Goal: Information Seeking & Learning: Find specific fact

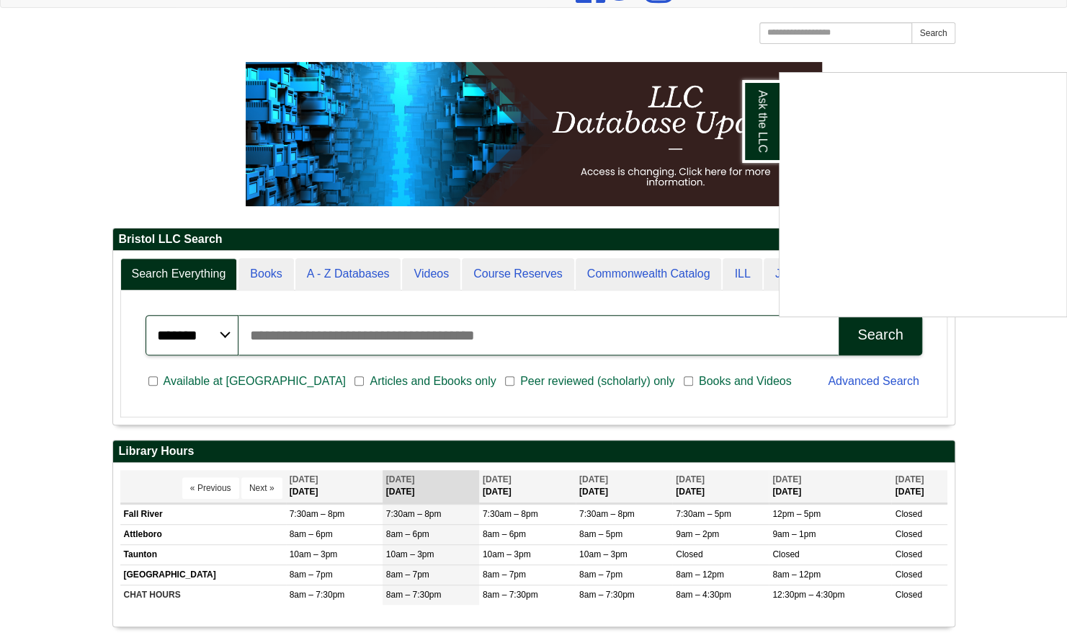
scroll to position [173, 0]
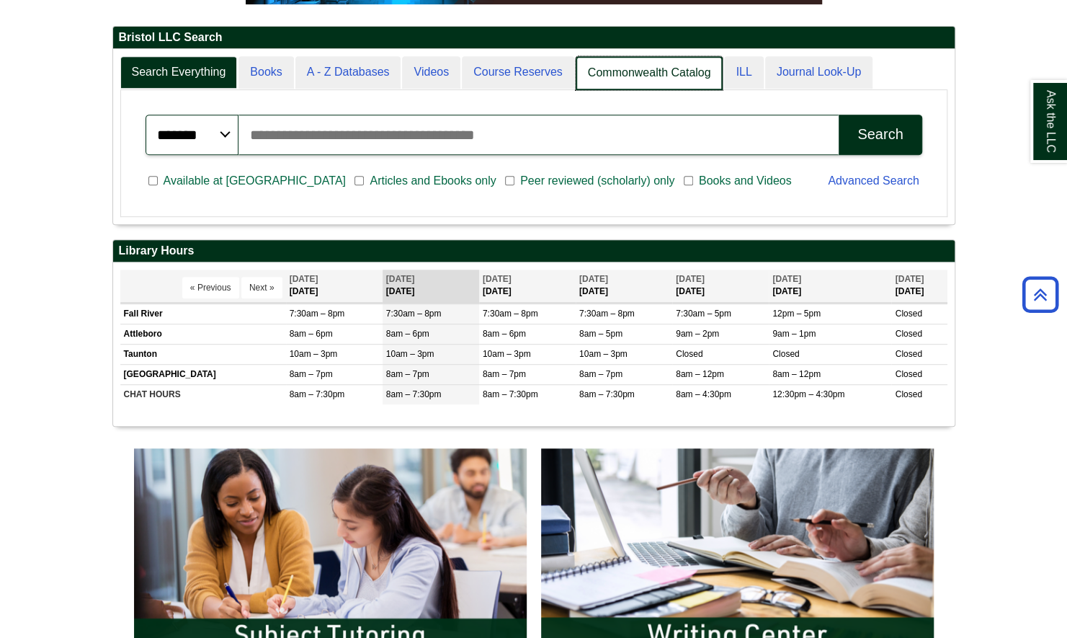
scroll to position [174, 841]
click at [650, 76] on link "Commonwealth Catalog" at bounding box center [650, 73] width 148 height 34
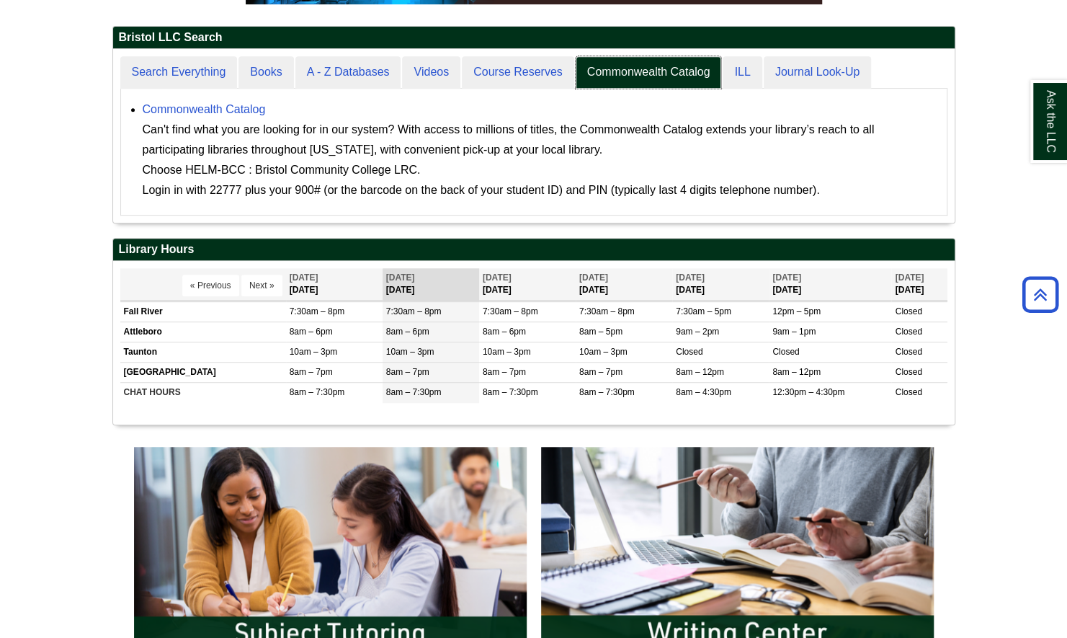
scroll to position [173, 841]
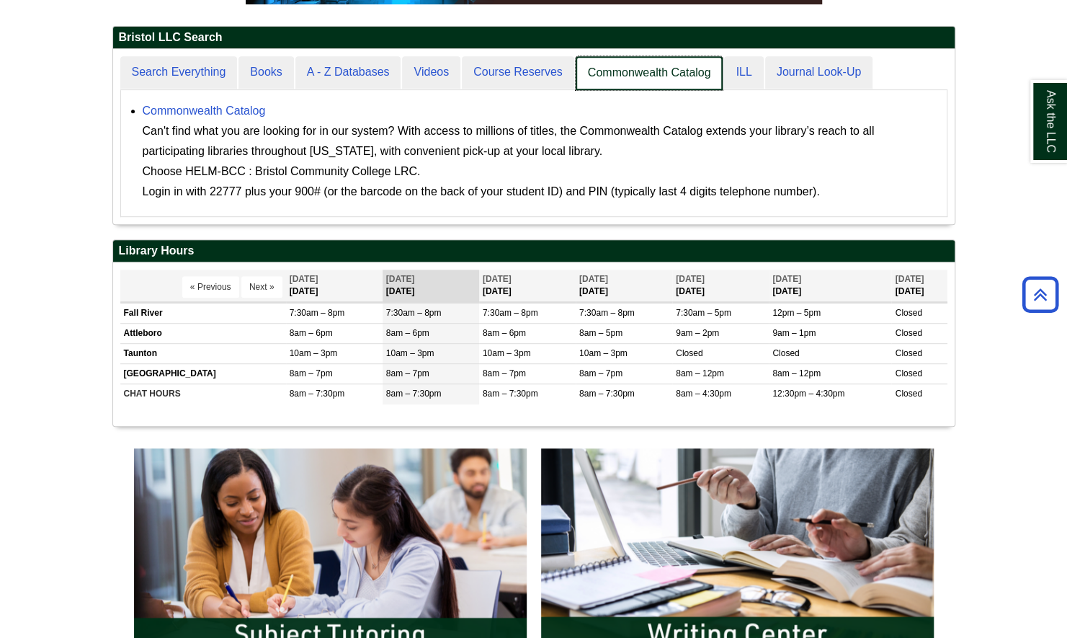
click at [614, 68] on link "Commonwealth Catalog" at bounding box center [650, 73] width 148 height 34
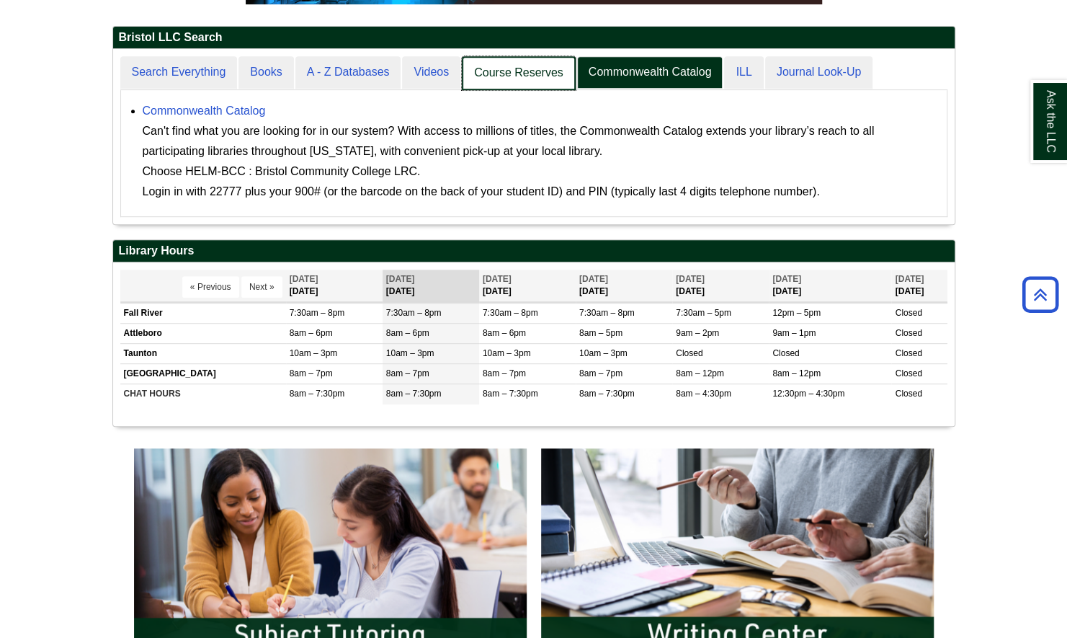
click at [506, 68] on link "Course Reserves" at bounding box center [519, 73] width 114 height 34
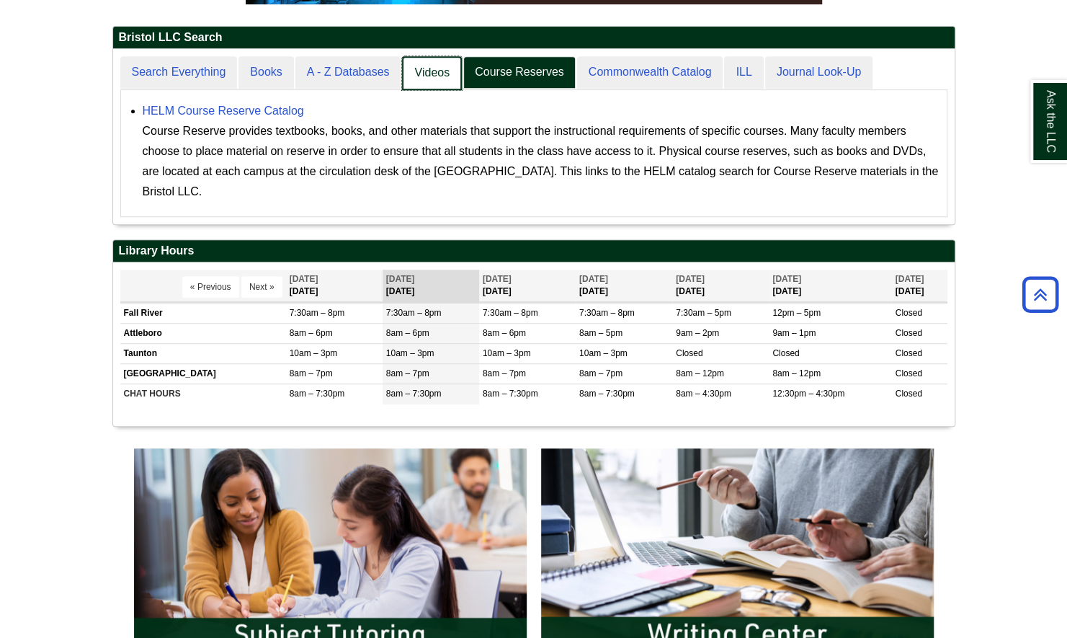
click at [434, 72] on link "Videos" at bounding box center [432, 73] width 60 height 34
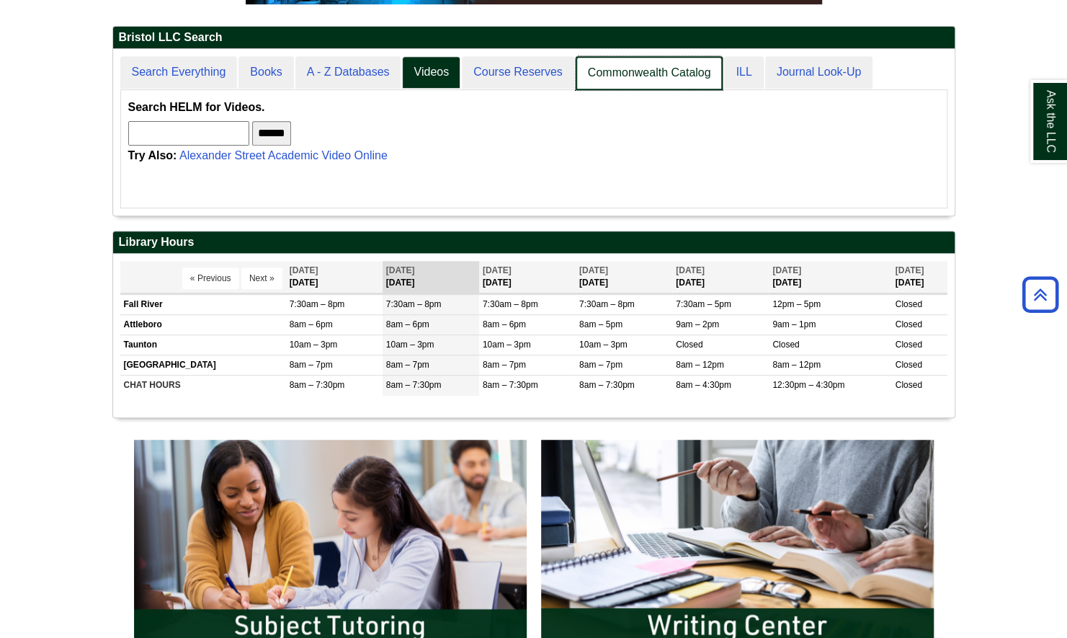
click at [641, 76] on link "Commonwealth Catalog" at bounding box center [650, 73] width 148 height 34
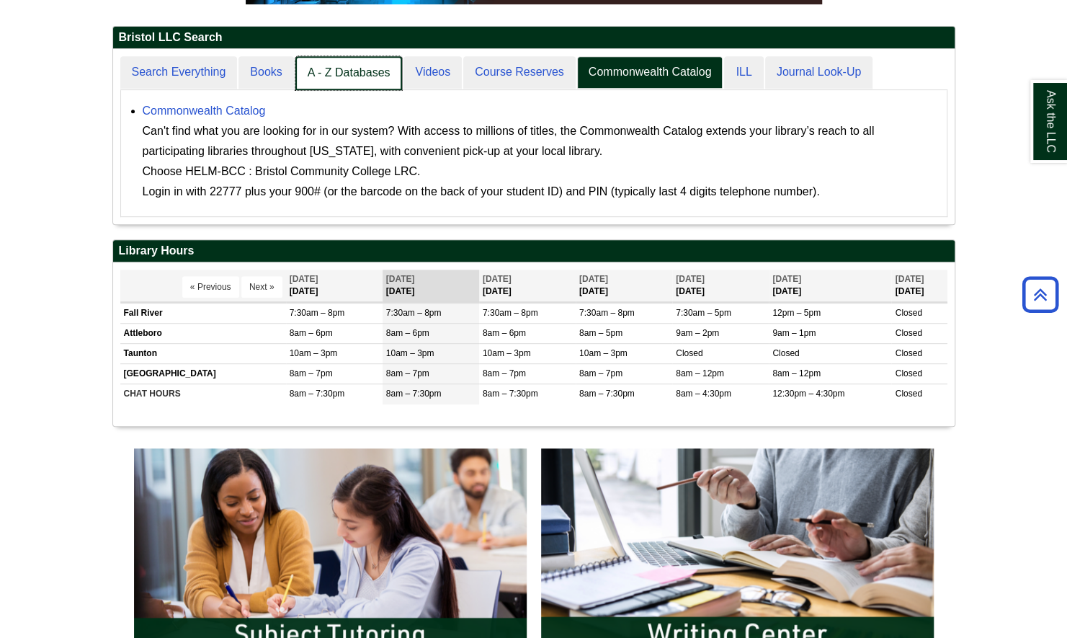
click at [343, 75] on link "A - Z Databases" at bounding box center [348, 73] width 107 height 34
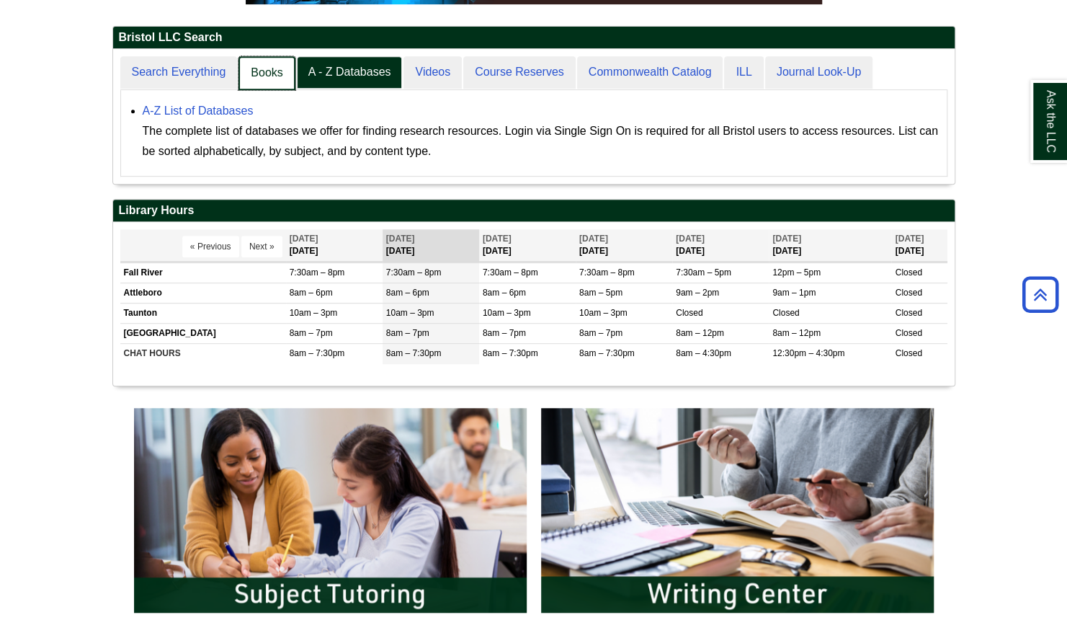
click at [272, 77] on link "Books" at bounding box center [266, 73] width 56 height 34
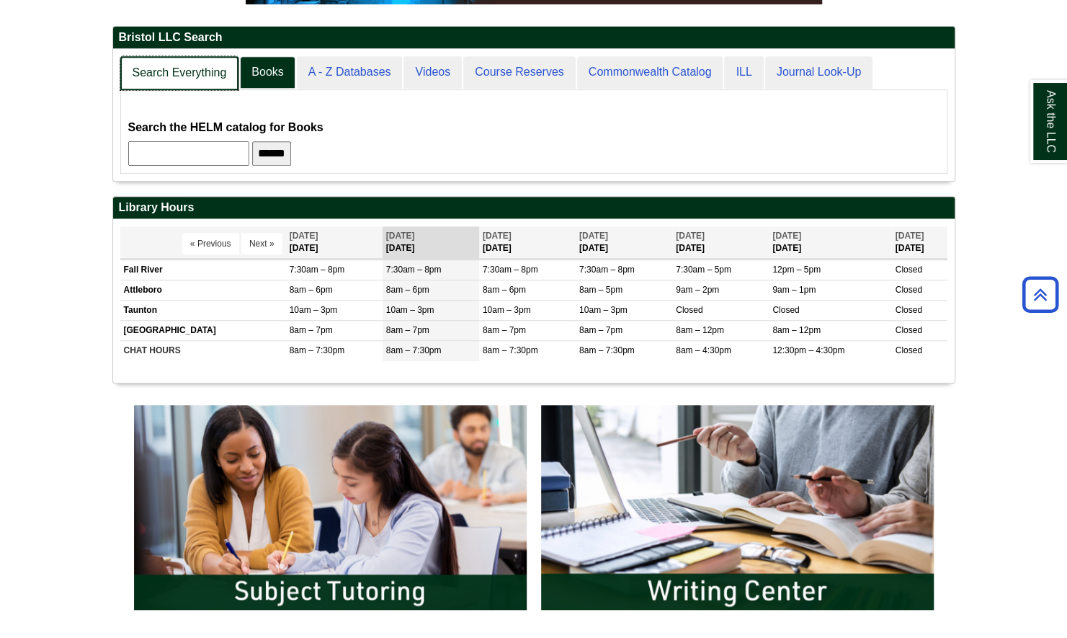
click at [207, 70] on link "Search Everything" at bounding box center [179, 73] width 119 height 34
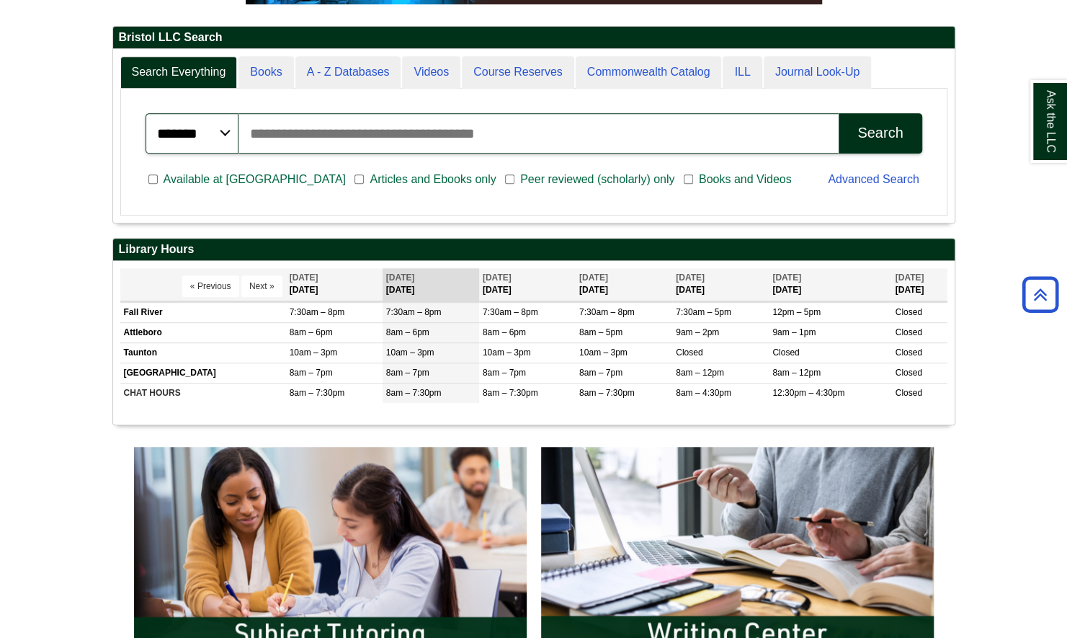
click at [332, 135] on input "Search articles, books, journals & more" at bounding box center [538, 133] width 600 height 40
type input "*"
click at [883, 127] on div "Search" at bounding box center [879, 133] width 45 height 17
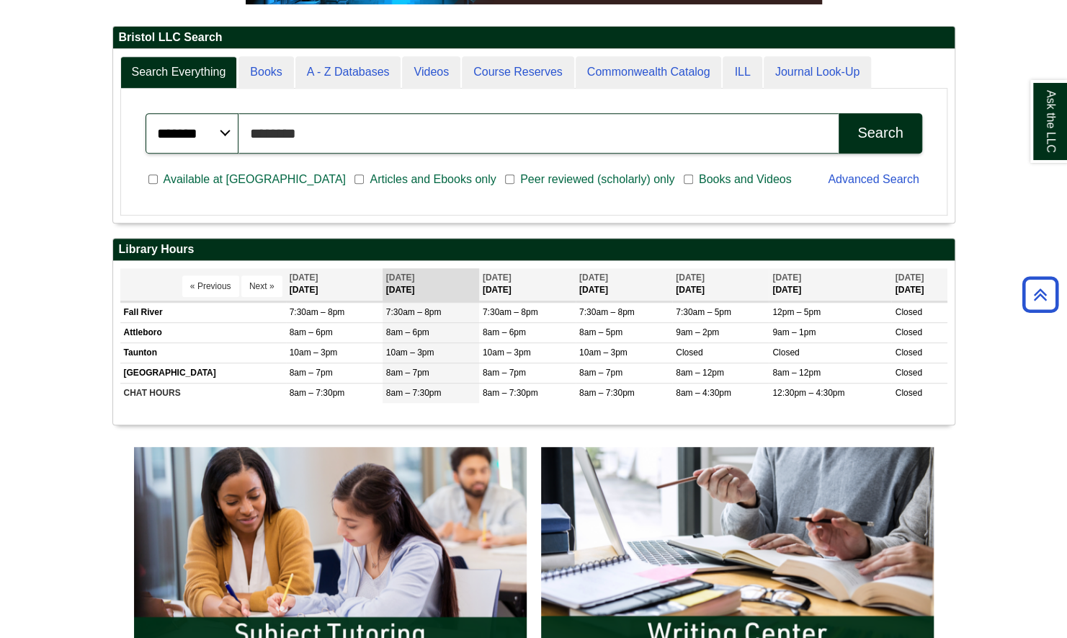
click at [415, 127] on input "********" at bounding box center [538, 133] width 600 height 40
type input "*"
click at [877, 116] on button "Search" at bounding box center [880, 133] width 83 height 40
click at [372, 129] on input "**********" at bounding box center [538, 133] width 600 height 40
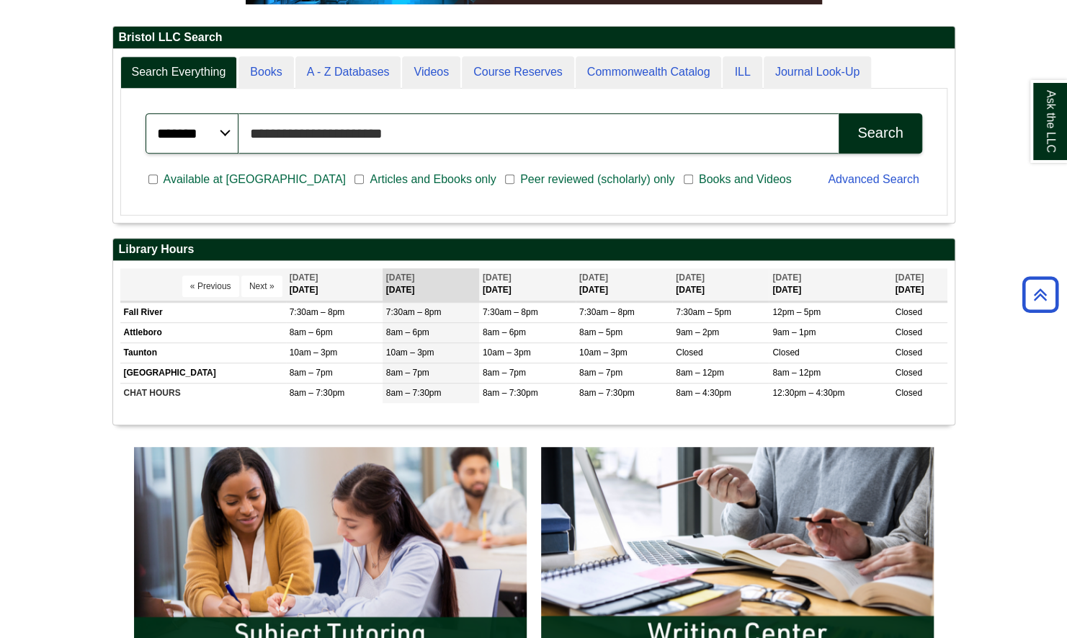
click at [372, 129] on input "**********" at bounding box center [538, 133] width 600 height 40
type input "*"
click at [403, 135] on input "Search articles, books, journals & more" at bounding box center [538, 133] width 600 height 40
type input "**********"
click at [882, 135] on div "Search" at bounding box center [879, 133] width 45 height 17
